Goal: Find specific page/section: Find specific page/section

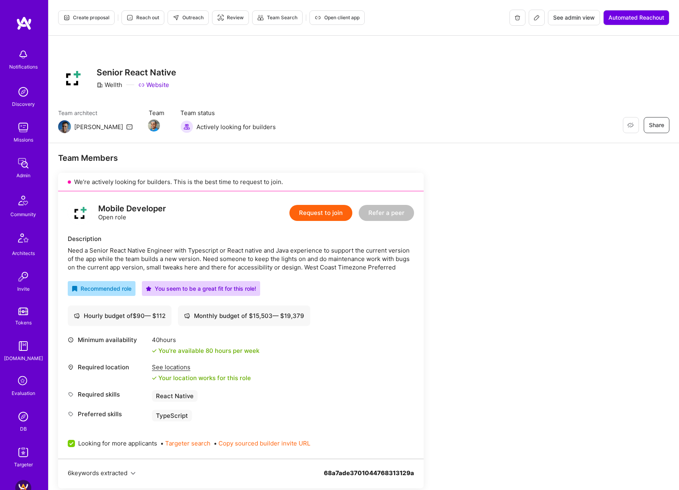
click at [539, 16] on button at bounding box center [537, 18] width 16 height 16
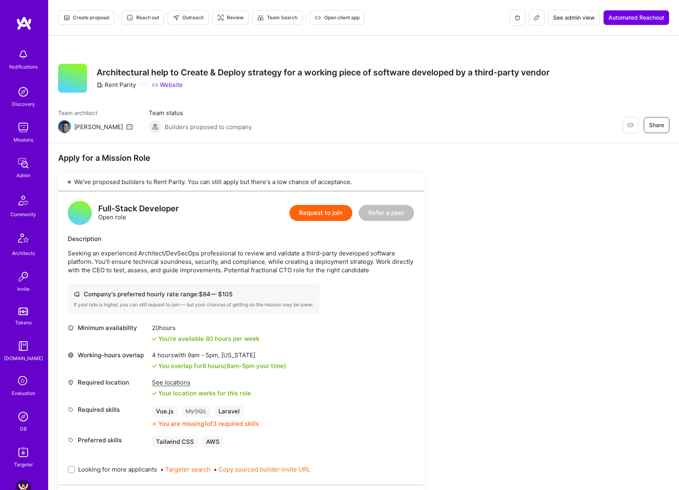
click at [532, 18] on button at bounding box center [537, 18] width 16 height 16
